Goal: Task Accomplishment & Management: Use online tool/utility

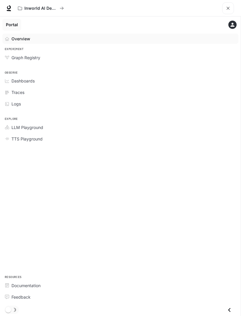
click at [15, 80] on span "Dashboards" at bounding box center [22, 81] width 23 height 6
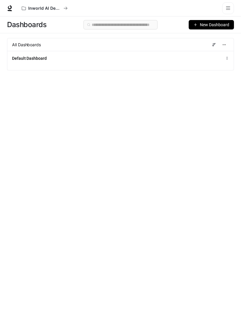
click at [202, 29] on button "New Dashboard" at bounding box center [211, 24] width 45 height 9
click at [189, 36] on div "Create dashboard" at bounding box center [204, 37] width 49 height 6
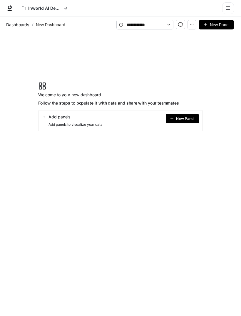
click at [170, 120] on button "New Panel" at bounding box center [182, 118] width 33 height 9
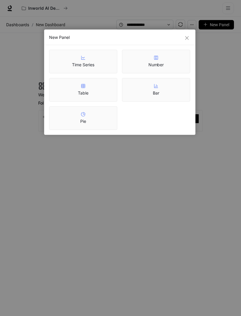
scroll to position [19, 0]
click at [185, 41] on div "New Panel" at bounding box center [119, 37] width 151 height 15
click at [186, 38] on icon "close" at bounding box center [187, 38] width 5 height 5
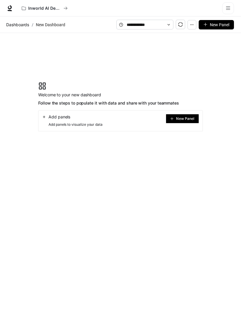
scroll to position [0, 0]
click at [42, 92] on span "Welcome to your new dashboard" at bounding box center [108, 94] width 141 height 7
click at [50, 114] on span "Add panels" at bounding box center [60, 117] width 22 height 6
click at [46, 122] on span "Add panels to visualize your data" at bounding box center [72, 125] width 61 height 6
click at [193, 28] on button "button" at bounding box center [192, 24] width 9 height 9
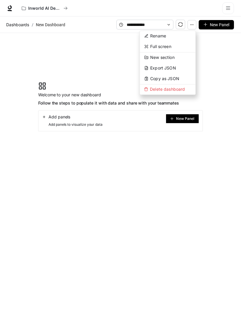
click at [149, 58] on button "New section" at bounding box center [168, 57] width 56 height 11
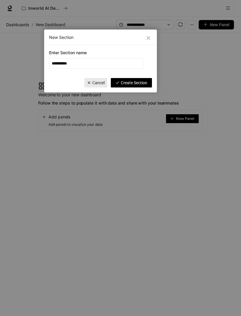
click at [126, 84] on span "Create Section" at bounding box center [134, 82] width 26 height 6
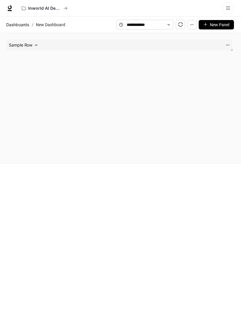
click at [18, 46] on span "Sample Row" at bounding box center [21, 45] width 24 height 6
click at [33, 46] on div "Sample Row" at bounding box center [23, 45] width 29 height 6
click at [32, 46] on span "Sample Row" at bounding box center [21, 45] width 24 height 6
click at [34, 47] on icon at bounding box center [36, 45] width 4 height 4
click at [35, 44] on span "Sample Row (0 widget)" at bounding box center [37, 45] width 45 height 6
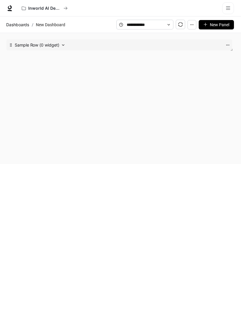
click at [55, 48] on span "Sample Row (0 widget)" at bounding box center [37, 45] width 45 height 6
click at [61, 45] on icon at bounding box center [63, 45] width 4 height 4
click at [128, 124] on div "Sample Row" at bounding box center [119, 98] width 234 height 126
click at [207, 23] on button "New Panel" at bounding box center [216, 24] width 35 height 9
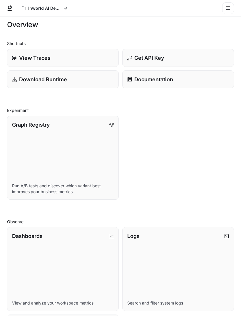
click at [227, 8] on icon "open drawer" at bounding box center [228, 8] width 5 height 5
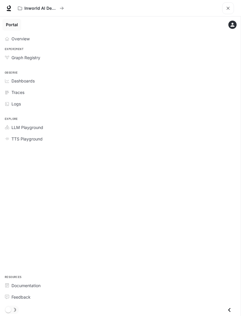
click at [234, 25] on icon "main menu drawer" at bounding box center [233, 25] width 6 height 6
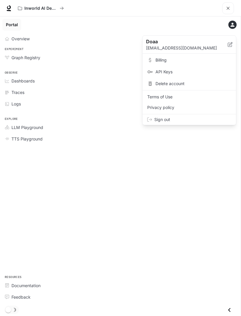
click at [167, 120] on span "Sign out" at bounding box center [192, 120] width 77 height 6
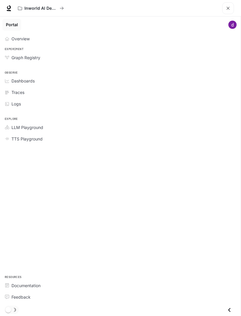
click at [25, 39] on span "Overview" at bounding box center [20, 39] width 18 height 6
